Goal: Transaction & Acquisition: Purchase product/service

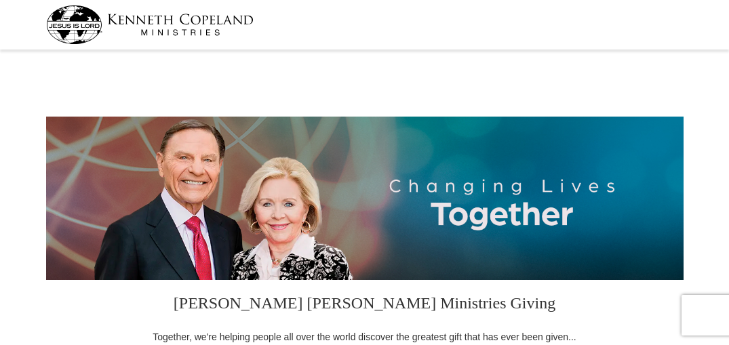
select select "WY"
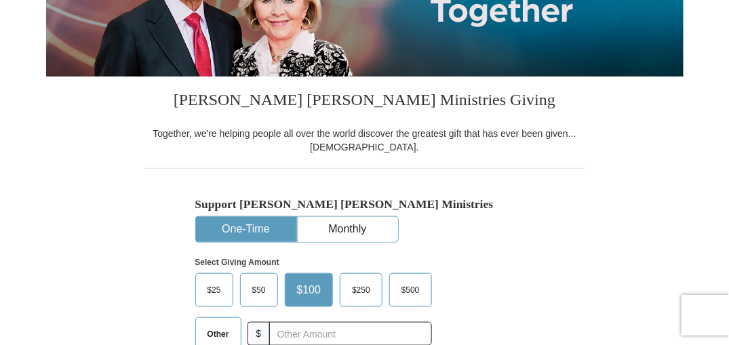
scroll to position [271, 0]
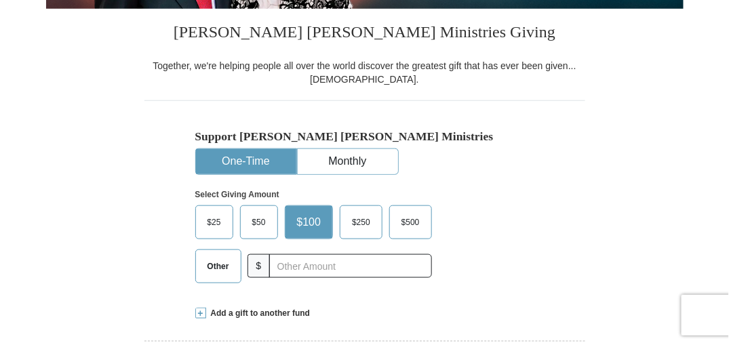
click at [220, 267] on span "Other" at bounding box center [218, 266] width 35 height 20
click at [0, 0] on input "Other" at bounding box center [0, 0] width 0 height 0
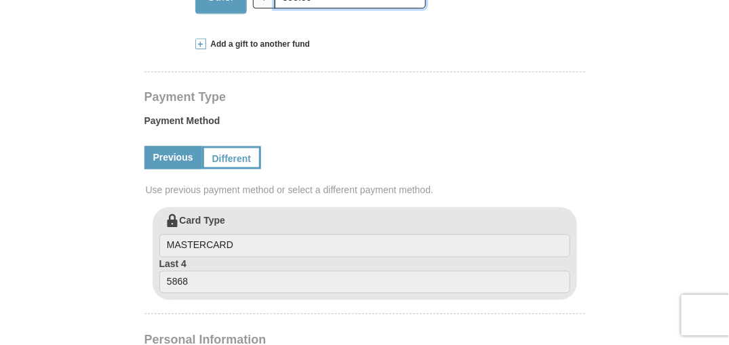
scroll to position [542, 0]
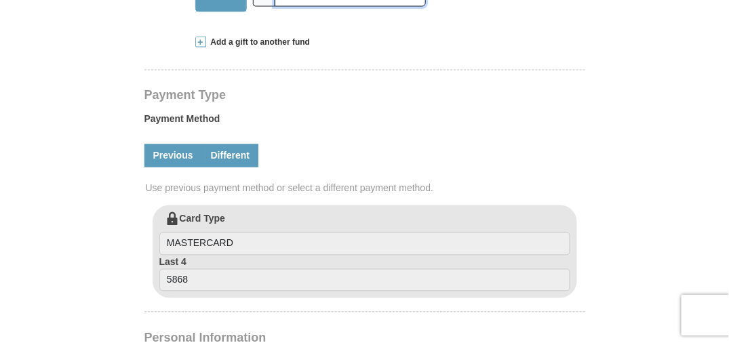
type input "300.00"
click at [237, 161] on link "Different" at bounding box center [230, 155] width 57 height 23
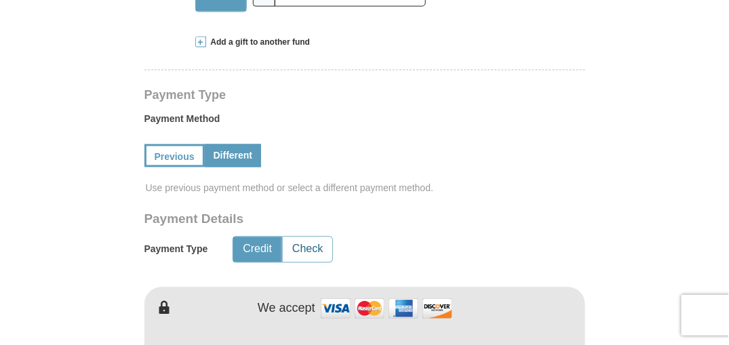
click at [306, 249] on button "Check" at bounding box center [307, 249] width 49 height 25
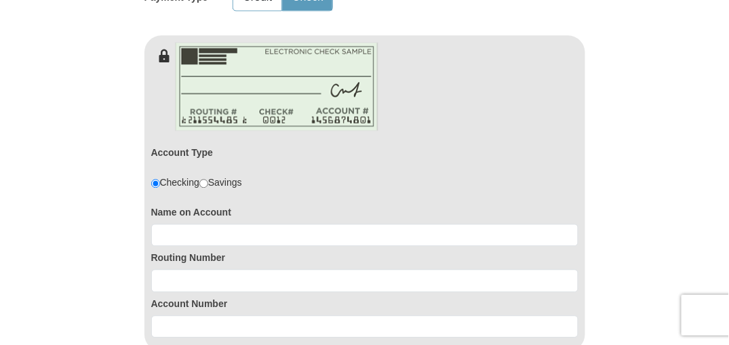
scroll to position [813, 0]
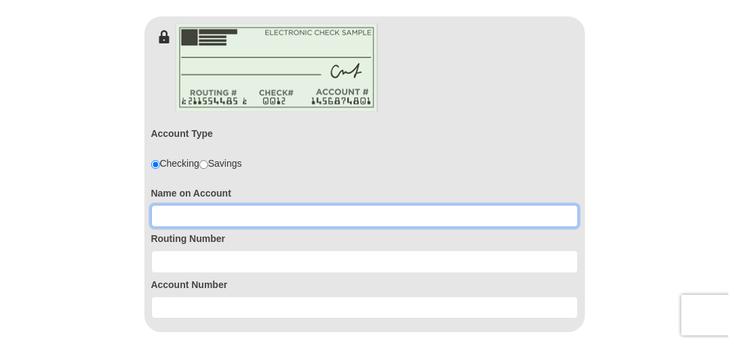
click at [224, 214] on input at bounding box center [364, 216] width 427 height 23
type input "[PERSON_NAME]"
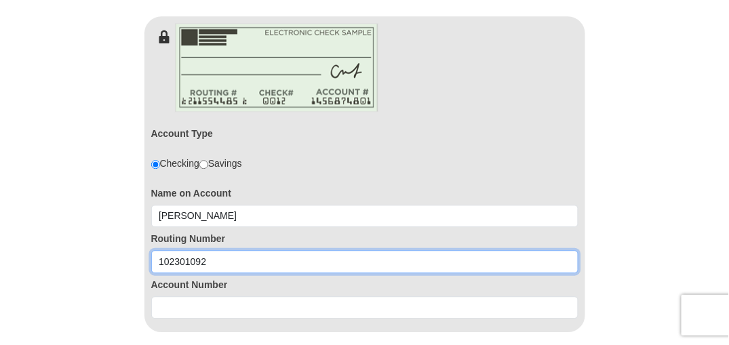
type input "102301092"
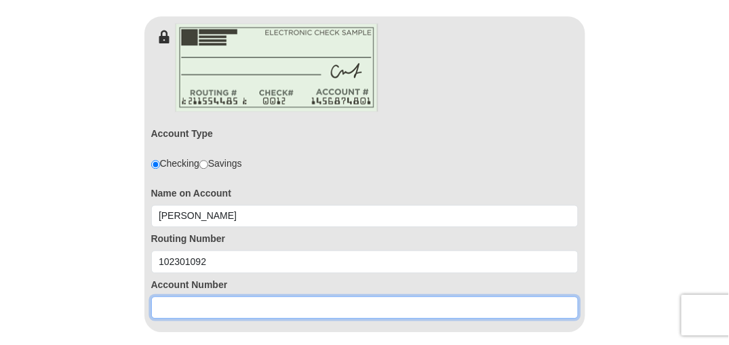
click at [256, 303] on input at bounding box center [364, 307] width 427 height 23
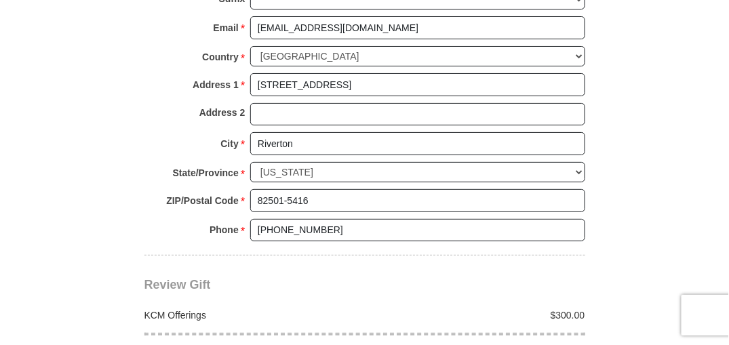
scroll to position [1355, 0]
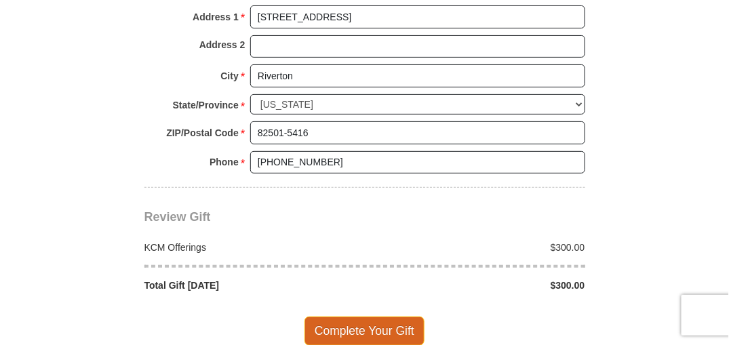
type input "1350199681"
click at [365, 317] on span "Complete Your Gift" at bounding box center [364, 330] width 120 height 28
